Goal: Task Accomplishment & Management: Check status

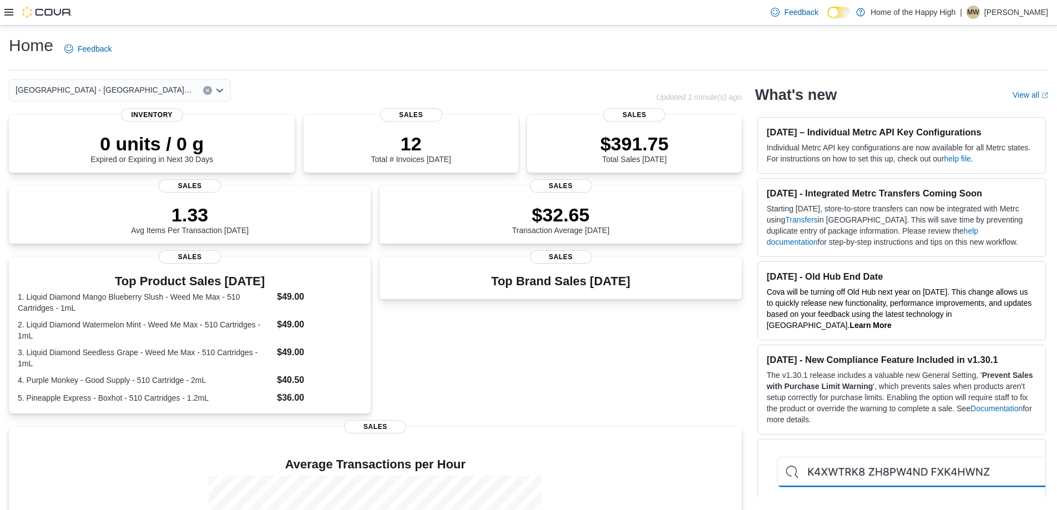
click at [16, 11] on div at bounding box center [38, 12] width 68 height 11
click at [11, 13] on icon at bounding box center [8, 12] width 9 height 9
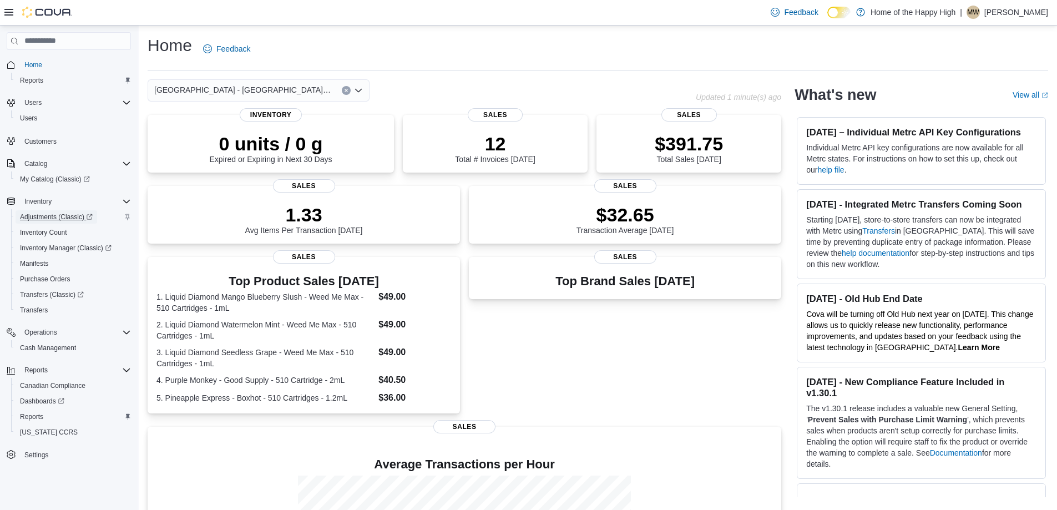
click at [56, 214] on span "Adjustments (Classic)" at bounding box center [56, 217] width 73 height 9
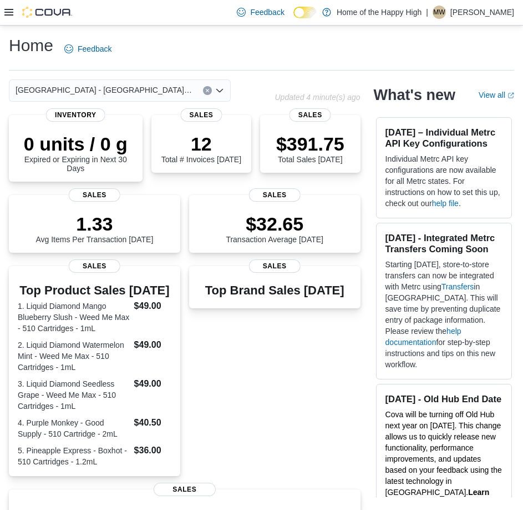
click at [13, 10] on div at bounding box center [38, 12] width 68 height 11
click at [13, 4] on div at bounding box center [38, 12] width 68 height 25
click at [11, 8] on icon at bounding box center [8, 12] width 9 height 9
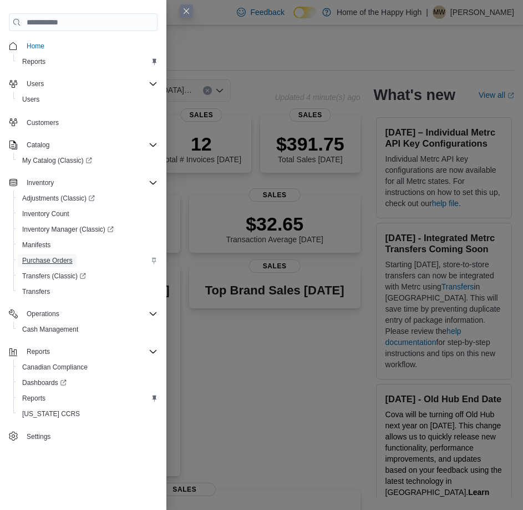
click at [63, 265] on span "Purchase Orders" at bounding box center [47, 260] width 51 height 13
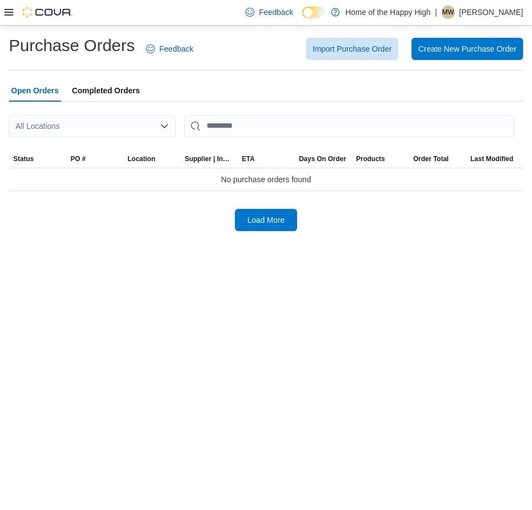
click at [90, 122] on div "All Locations" at bounding box center [92, 126] width 167 height 22
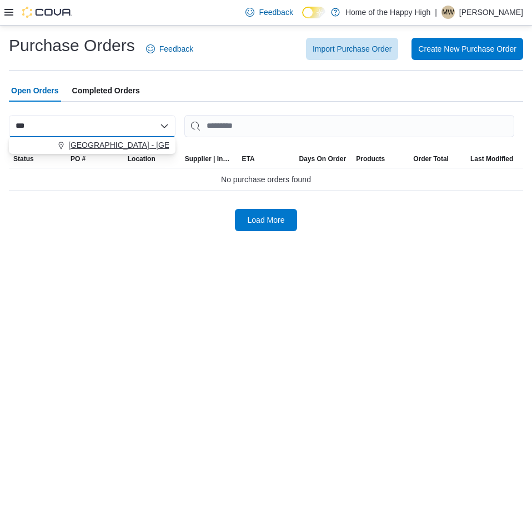
type input "***"
click at [98, 139] on button "[GEOGRAPHIC_DATA] - [GEOGRAPHIC_DATA] - Fire & Flower" at bounding box center [92, 145] width 167 height 16
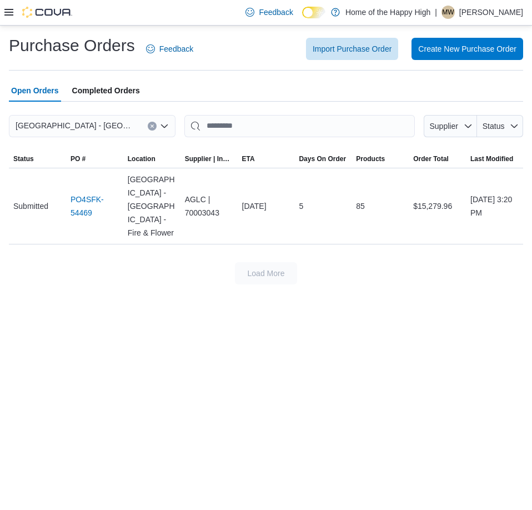
click at [93, 87] on span "Completed Orders" at bounding box center [106, 90] width 68 height 22
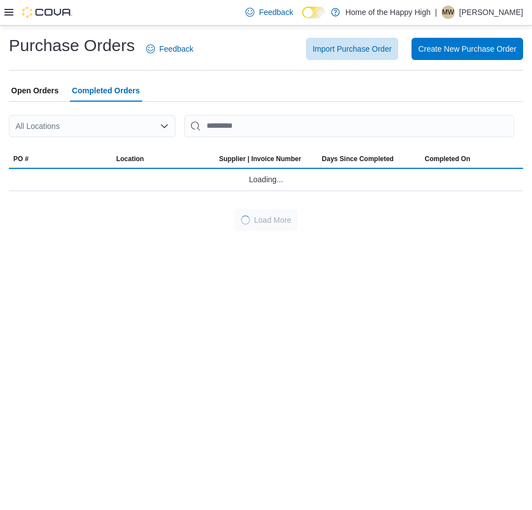
click at [87, 116] on div "All Locations" at bounding box center [92, 126] width 167 height 22
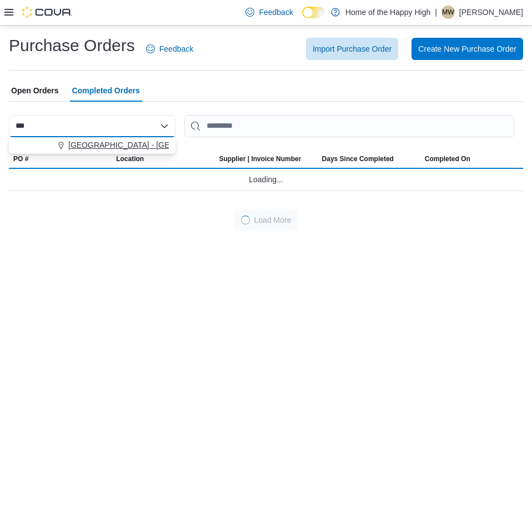
type input "***"
click at [93, 142] on span "[GEOGRAPHIC_DATA] - [GEOGRAPHIC_DATA] - Fire & Flower" at bounding box center [179, 144] width 222 height 11
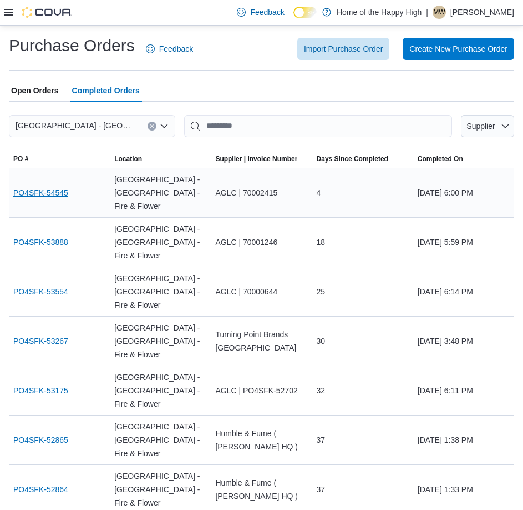
click at [36, 186] on link "PO4SFK-54545" at bounding box center [40, 192] width 55 height 13
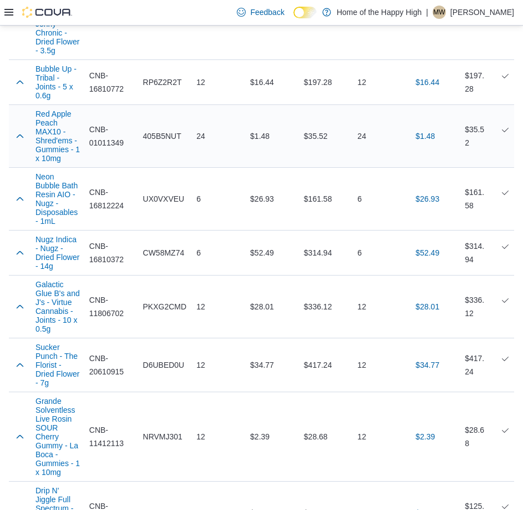
scroll to position [5429, 0]
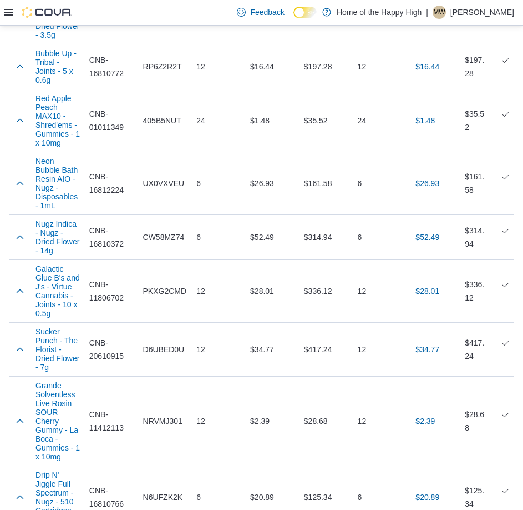
drag, startPoint x: 220, startPoint y: 423, endPoint x: 178, endPoint y: 428, distance: 42.5
copy p "18,135.20"
